Goal: Task Accomplishment & Management: Manage account settings

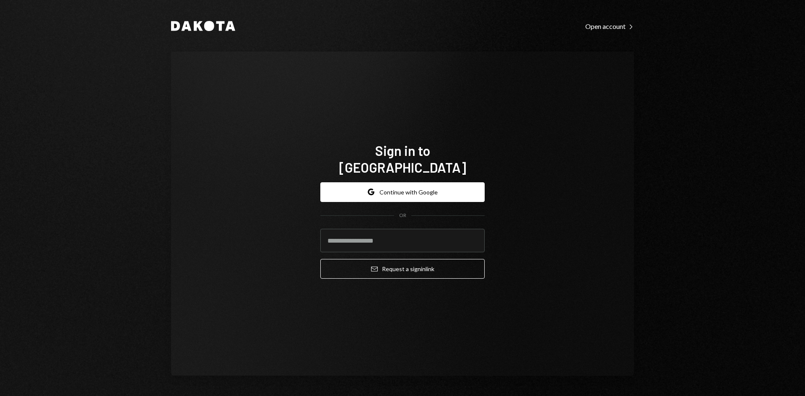
click at [370, 197] on form "Google Continue with Google OR Email Request a sign in link" at bounding box center [402, 230] width 164 height 97
click at [380, 183] on button "Google Continue with Google" at bounding box center [402, 192] width 164 height 20
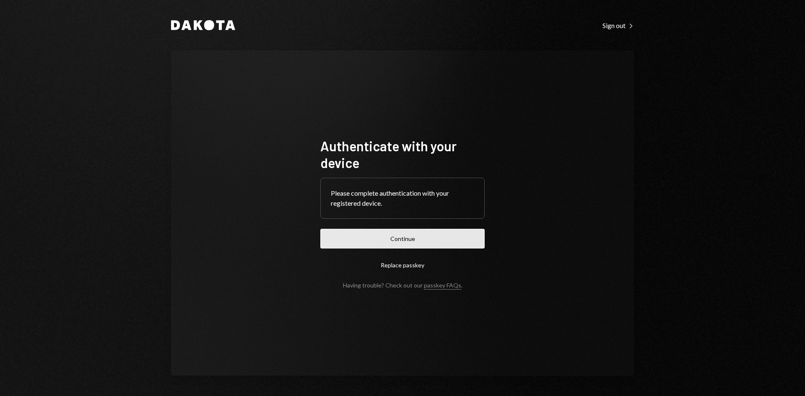
click at [346, 241] on button "Continue" at bounding box center [402, 239] width 164 height 20
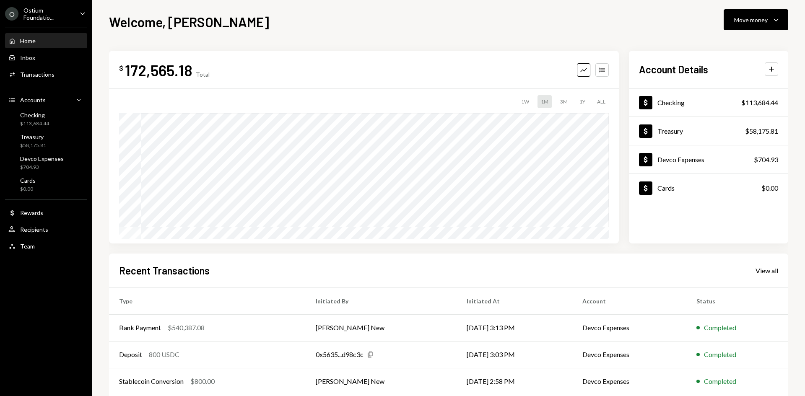
click at [44, 21] on ul "O Ostium Foundatio... Caret Down Home Home Inbox Inbox Activities Transactions …" at bounding box center [46, 127] width 92 height 255
click at [47, 16] on div "Ostium Foundatio..." at bounding box center [47, 14] width 49 height 14
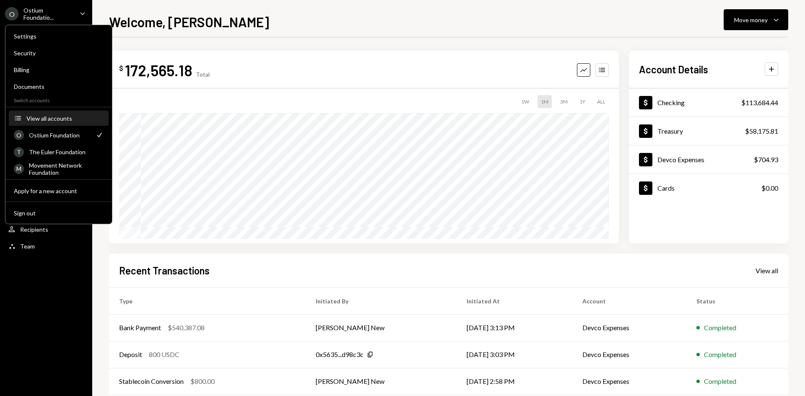
click at [45, 122] on div "View all accounts" at bounding box center [64, 118] width 77 height 7
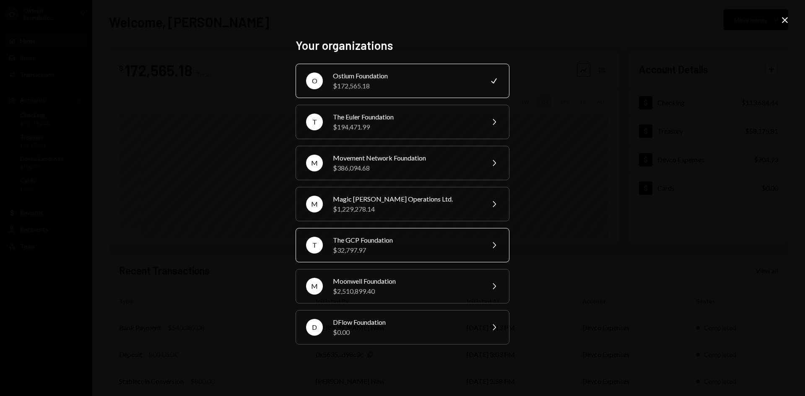
click at [363, 254] on div "$32,797.97" at bounding box center [406, 250] width 146 height 10
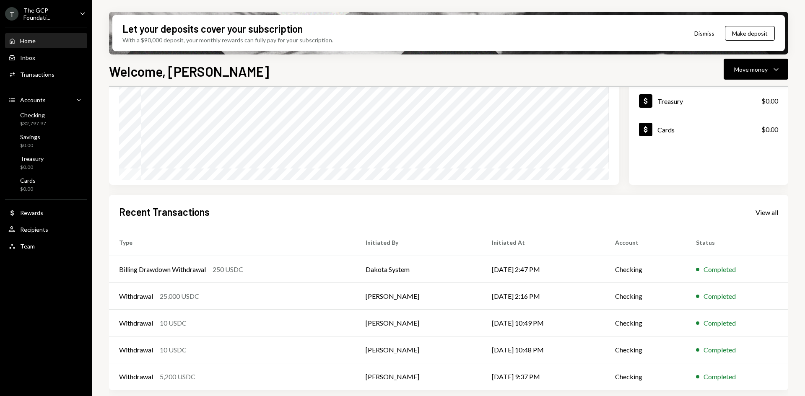
scroll to position [109, 0]
click at [370, 304] on td "[PERSON_NAME]" at bounding box center [418, 295] width 126 height 27
